Goal: Information Seeking & Learning: Find specific page/section

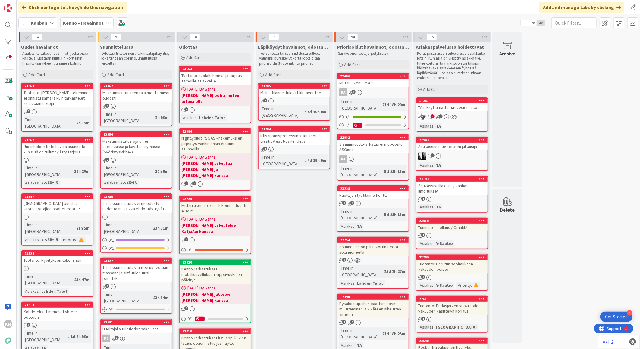
click at [426, 108] on div "TA:n käyttämättömät vesiennakot" at bounding box center [451, 108] width 71 height 8
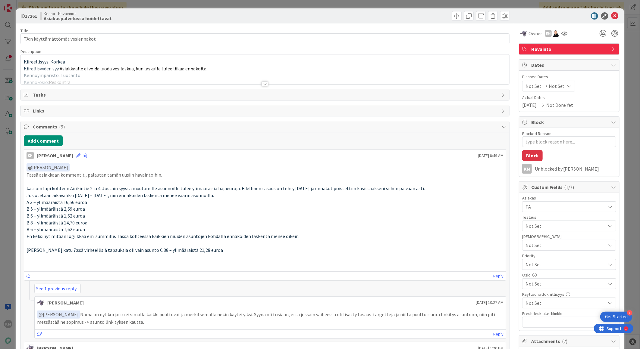
type textarea "x"
click at [52, 140] on button "Add Comment" at bounding box center [43, 141] width 39 height 11
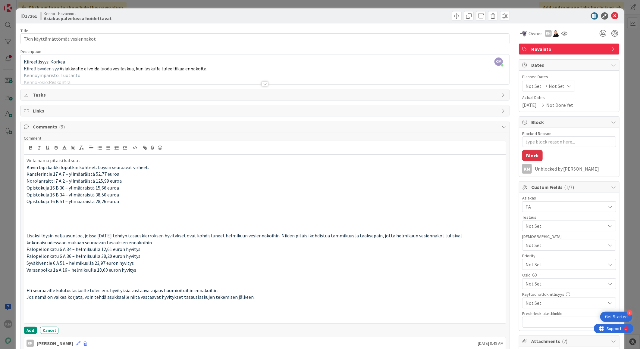
click at [82, 159] on p "Vielä nämä pitäisi katsoa :" at bounding box center [265, 160] width 477 height 7
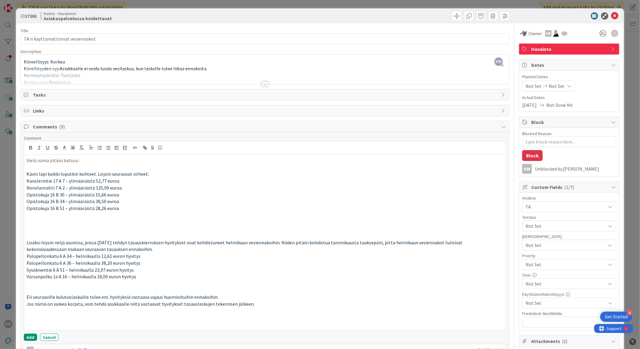
click at [32, 232] on p at bounding box center [265, 229] width 477 height 7
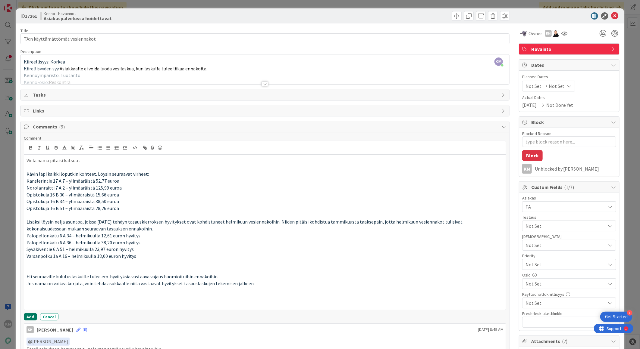
click at [28, 314] on button "Add" at bounding box center [30, 317] width 13 height 7
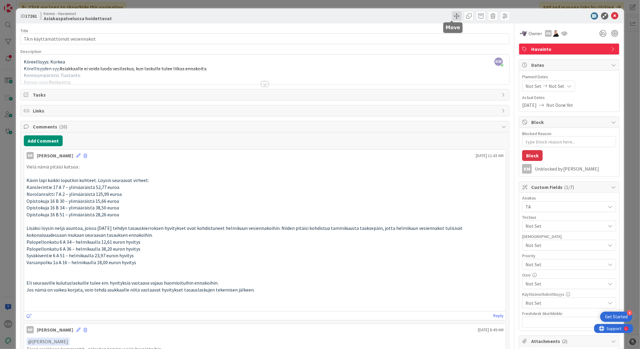
click at [454, 16] on span at bounding box center [457, 16] width 10 height 10
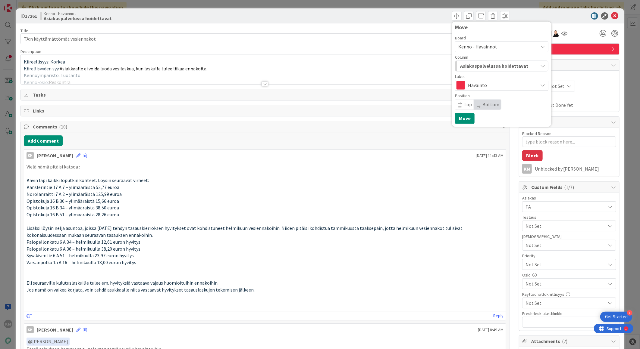
click at [529, 66] on div "Asiakaspalvelussa hoidettavat" at bounding box center [497, 66] width 79 height 10
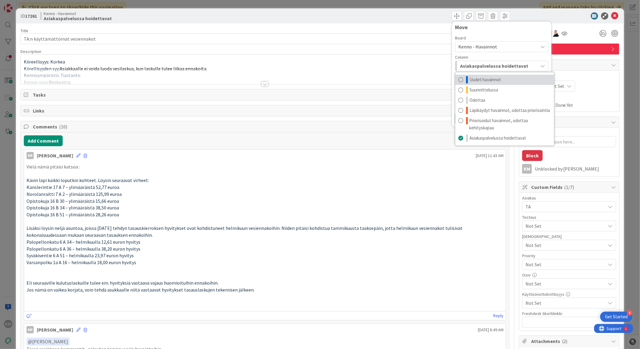
click at [483, 79] on span "Uudet havainnot" at bounding box center [485, 79] width 32 height 7
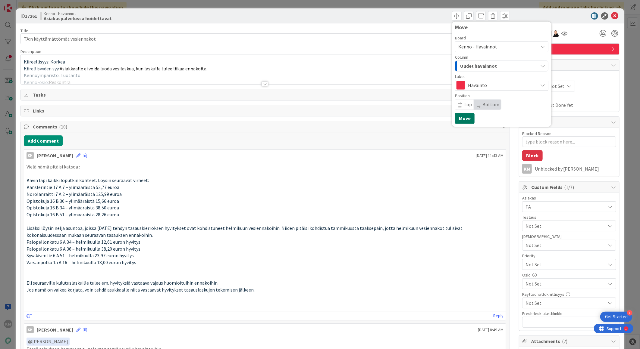
click at [458, 116] on button "Move" at bounding box center [465, 118] width 20 height 11
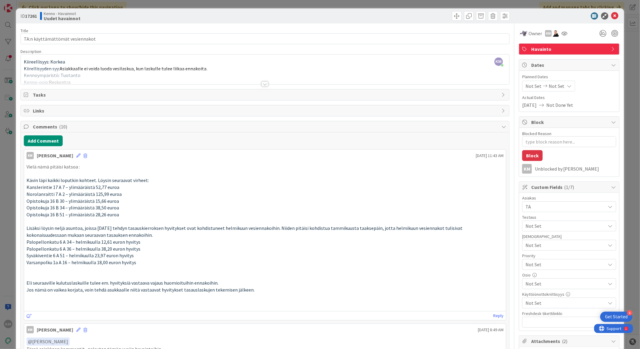
type textarea "x"
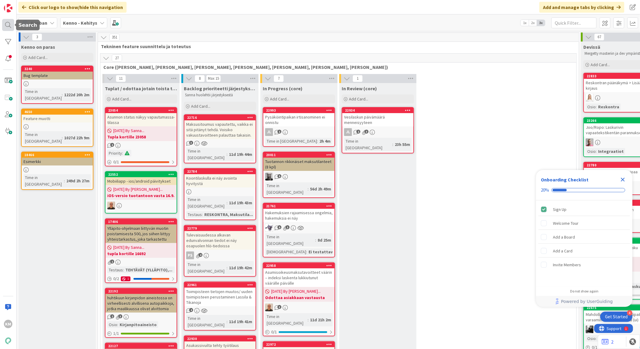
click at [7, 23] on div at bounding box center [8, 25] width 12 height 12
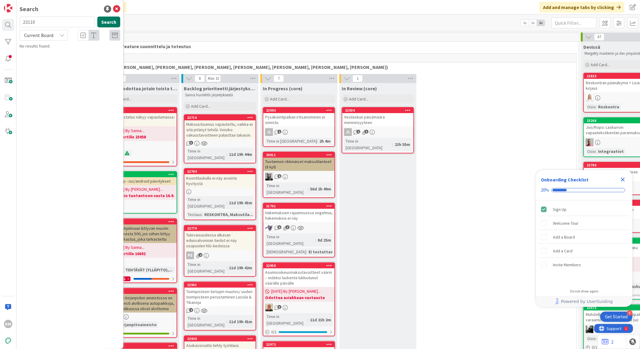
type input "23110"
click at [113, 20] on button "Search" at bounding box center [108, 22] width 23 height 11
click at [65, 48] on div "Kenno - Kehitys › Backlog prioriteetti järjestyksessä (core)" at bounding box center [74, 47] width 92 height 5
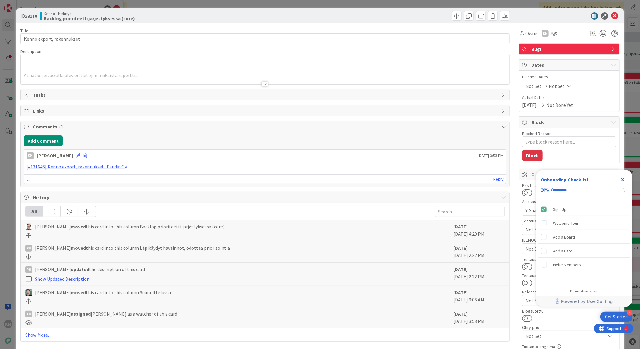
type textarea "x"
click at [264, 83] on div at bounding box center [264, 84] width 7 height 5
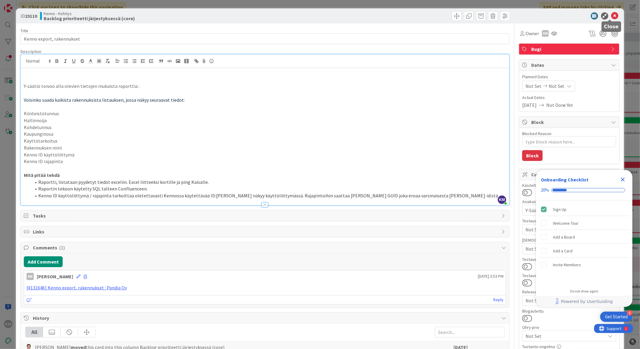
click at [611, 14] on icon at bounding box center [614, 15] width 7 height 7
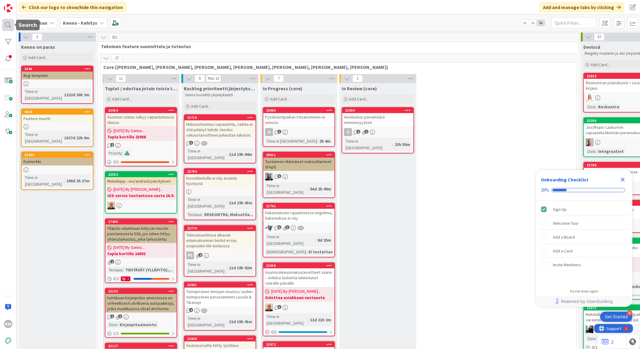
click at [3, 22] on div at bounding box center [8, 25] width 12 height 12
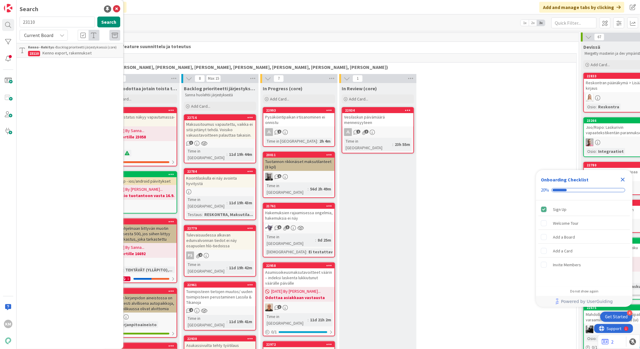
drag, startPoint x: 36, startPoint y: 22, endPoint x: 17, endPoint y: 20, distance: 19.0
click at [17, 20] on div "23110 Search" at bounding box center [70, 23] width 108 height 13
type input "22774"
click at [109, 25] on button "Search" at bounding box center [108, 22] width 23 height 11
click at [62, 36] on icon at bounding box center [62, 35] width 5 height 5
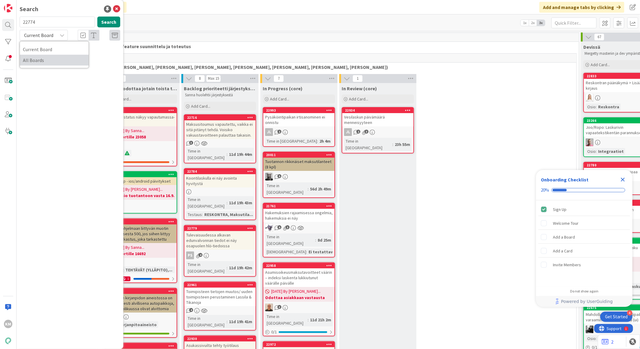
click at [51, 58] on span "All Boards" at bounding box center [54, 60] width 63 height 9
click at [66, 59] on span "Reskontran kirjauksien rivitykset menneet sekaisin maksutilannenäkymässä" at bounding box center [73, 56] width 91 height 12
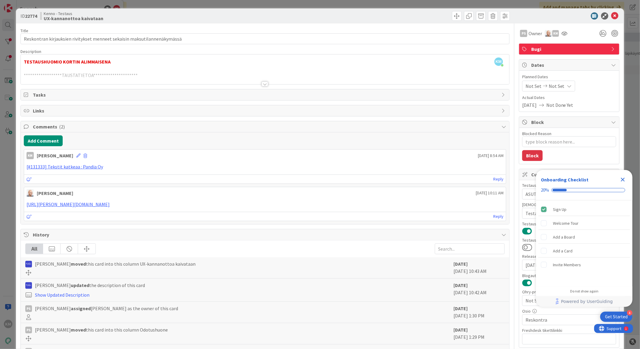
click at [623, 179] on icon "Close Checklist" at bounding box center [623, 180] width 4 height 4
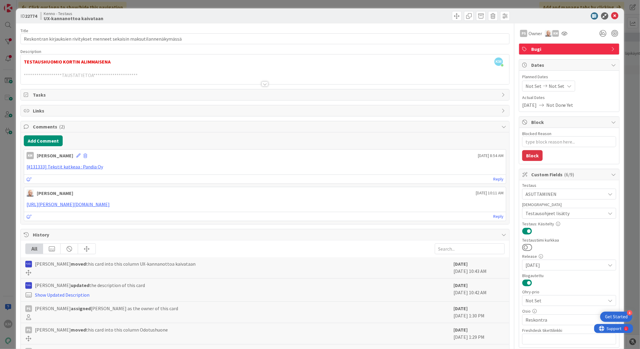
click at [261, 84] on div at bounding box center [264, 84] width 7 height 5
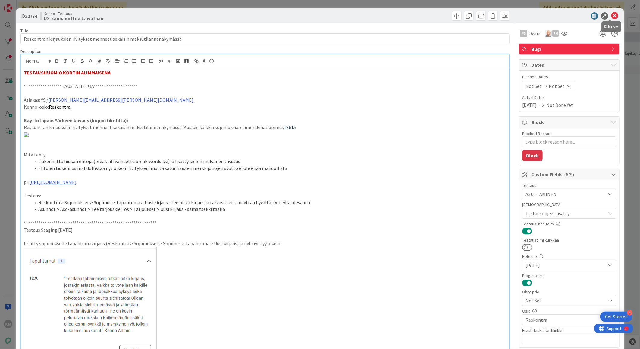
click at [612, 18] on icon at bounding box center [614, 15] width 7 height 7
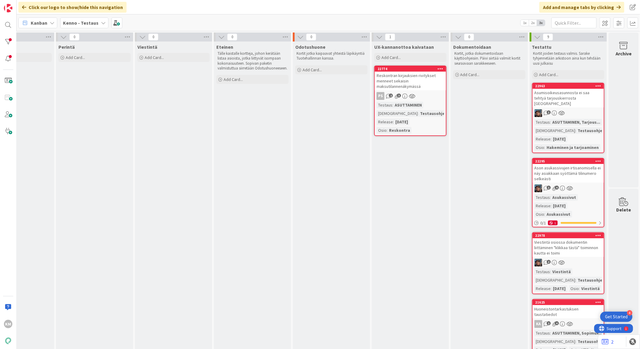
scroll to position [0, 284]
click at [570, 94] on div "Asumisoikeusasunnosta ei saa tehtyä tarjouskierrosta [GEOGRAPHIC_DATA]" at bounding box center [567, 98] width 71 height 19
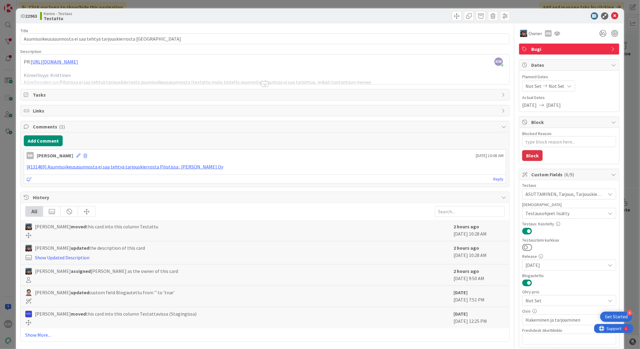
click at [261, 83] on div at bounding box center [264, 84] width 7 height 5
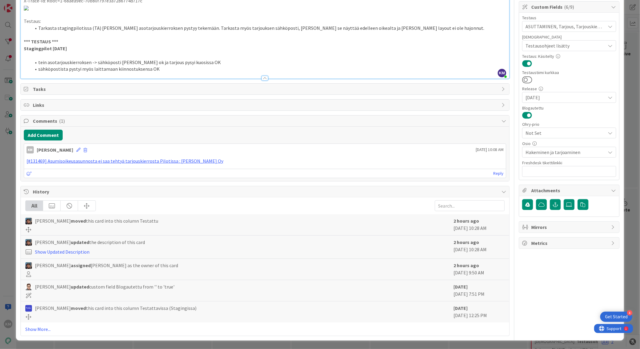
scroll to position [435, 0]
click at [170, 164] on link "[#131469] Asumisoikeusasunnosta ei saa tehtyä tarjouskierrosta Pilotissa : [PER…" at bounding box center [125, 161] width 197 height 6
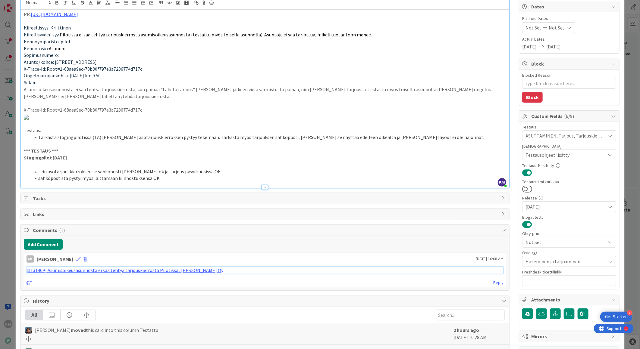
scroll to position [0, 0]
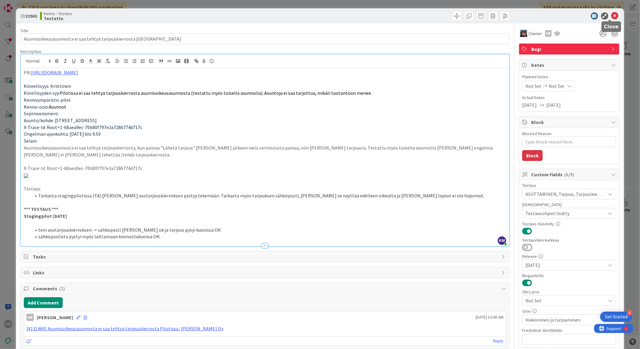
click at [611, 17] on icon at bounding box center [614, 15] width 7 height 7
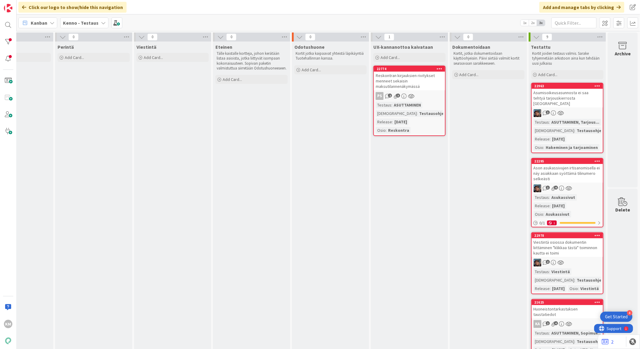
click at [574, 194] on div "Testaus : Asukassivut Release : [DATE] [PERSON_NAME] : Asukassivut" at bounding box center [567, 205] width 67 height 23
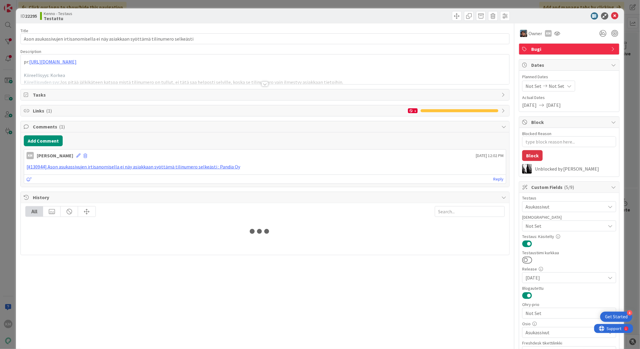
type textarea "x"
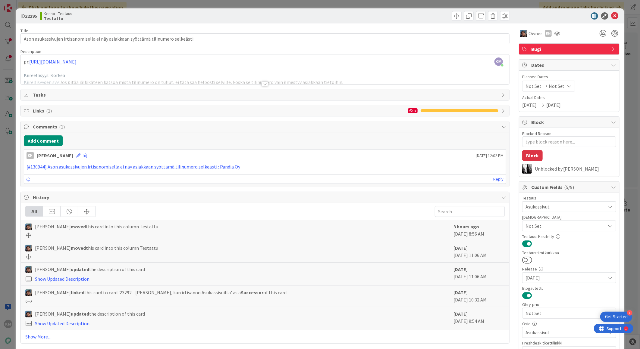
click at [262, 82] on div at bounding box center [264, 84] width 7 height 5
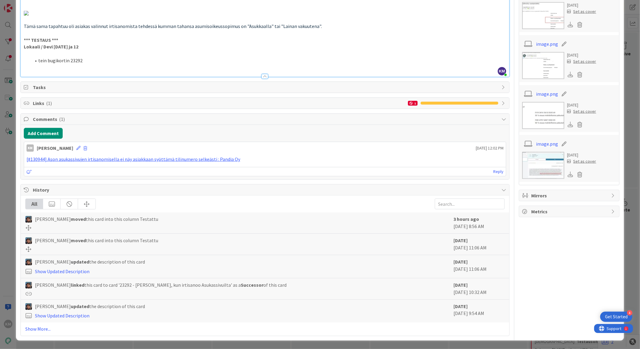
scroll to position [2812, 0]
click at [77, 64] on li "tein bugikortin 23292" at bounding box center [268, 60] width 475 height 7
copy li "23292"
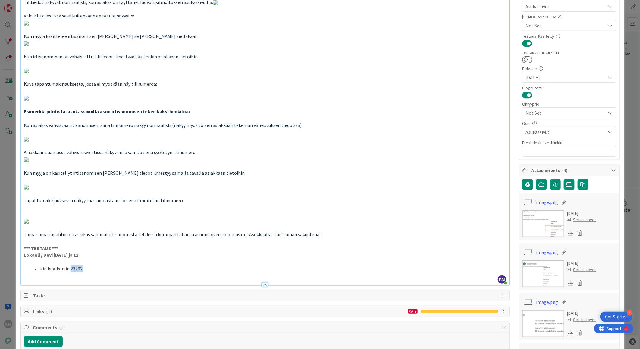
scroll to position [0, 0]
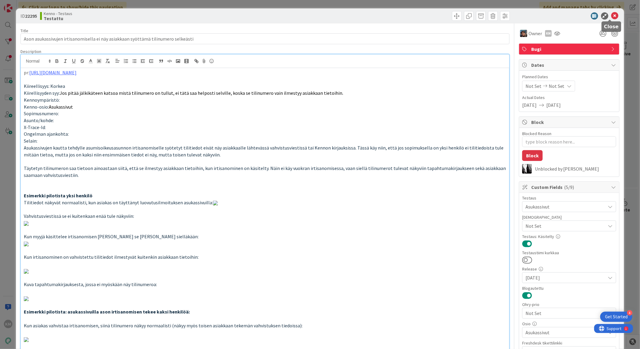
click at [611, 15] on icon at bounding box center [614, 15] width 7 height 7
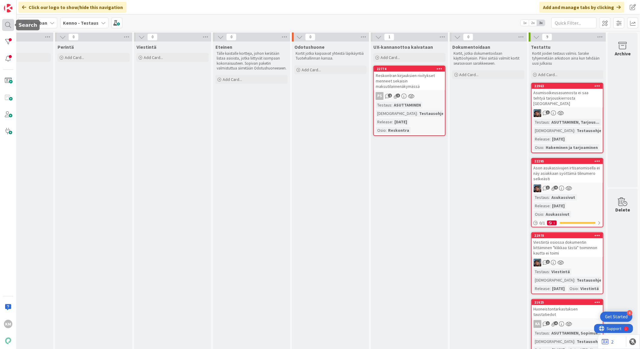
click at [5, 27] on div at bounding box center [8, 25] width 12 height 12
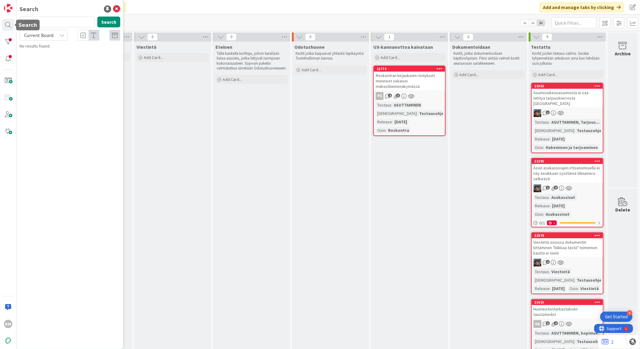
drag, startPoint x: 36, startPoint y: 25, endPoint x: 14, endPoint y: 20, distance: 21.9
click at [14, 20] on div "KM Search 22774 Search Current Board No results found." at bounding box center [8, 174] width 17 height 349
type input "23292"
click at [116, 23] on button "Search" at bounding box center [108, 22] width 23 height 11
click at [63, 35] on icon at bounding box center [62, 35] width 5 height 5
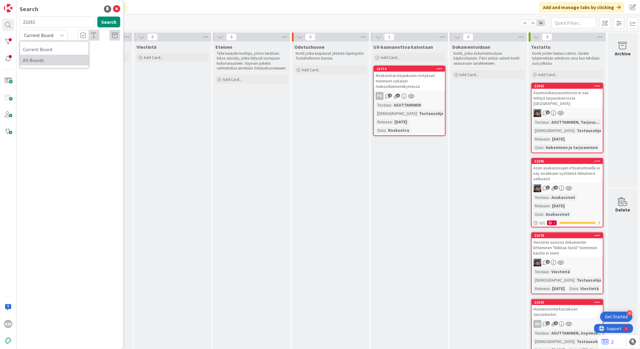
click at [52, 58] on span "All Boards" at bounding box center [54, 60] width 63 height 9
click at [57, 55] on span "ASOn tilinumerot, kun irtisanoo Asukassivuilta" at bounding box center [63, 56] width 70 height 12
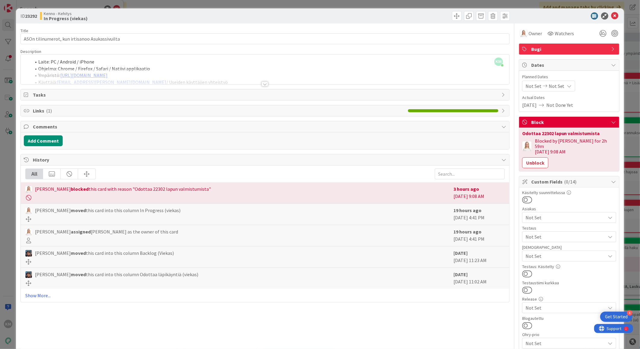
click at [261, 85] on div at bounding box center [264, 84] width 7 height 5
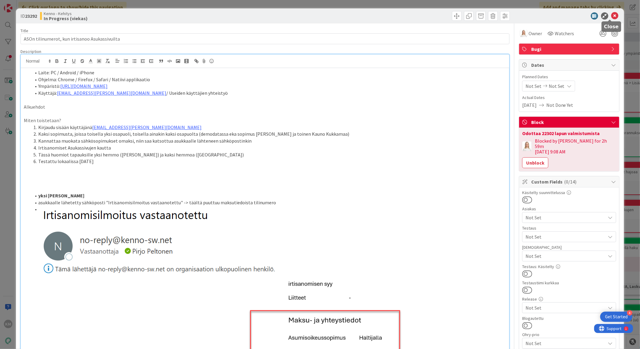
click at [611, 13] on icon at bounding box center [614, 15] width 7 height 7
